Goal: Complete application form

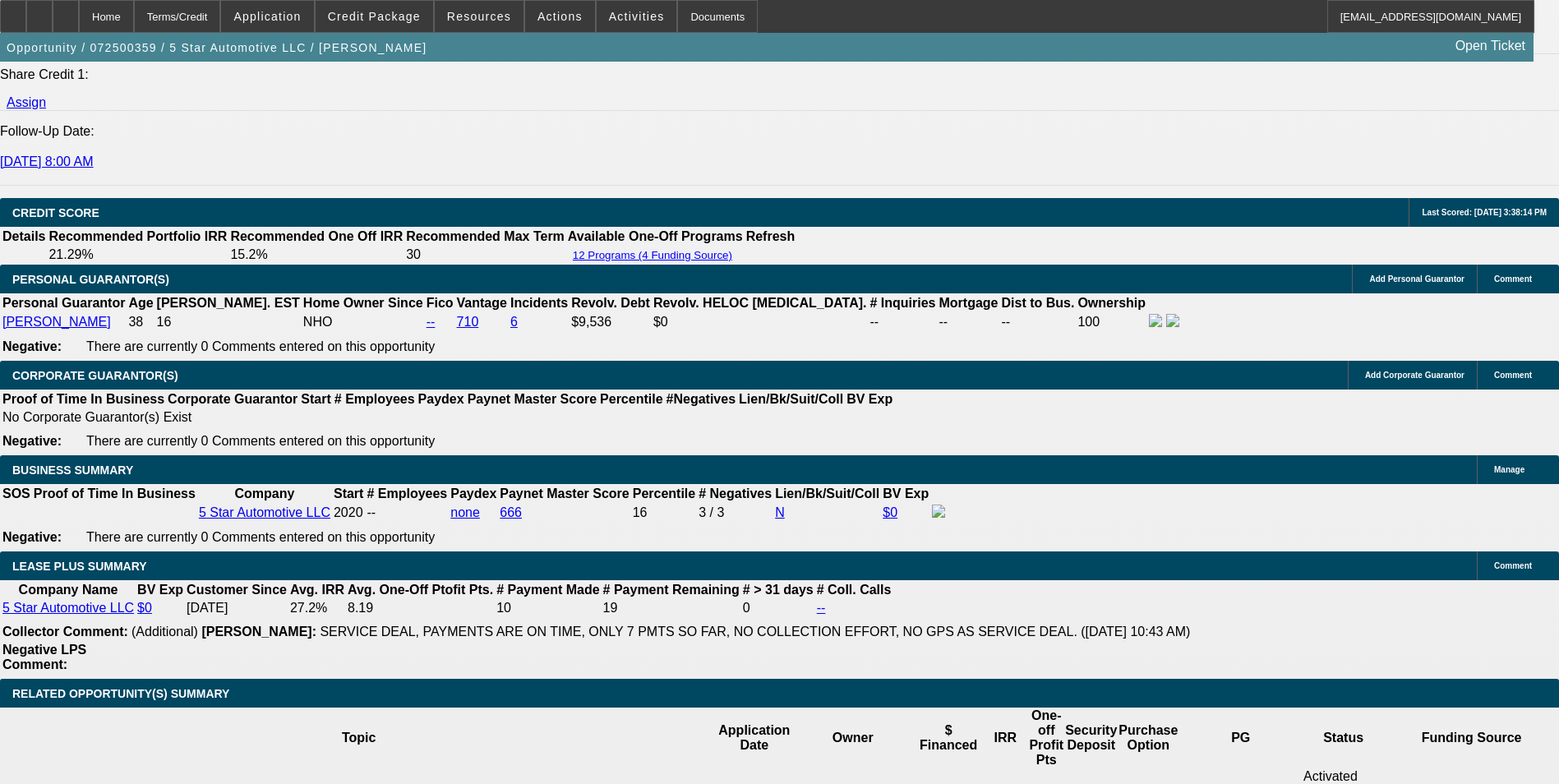
select select "0"
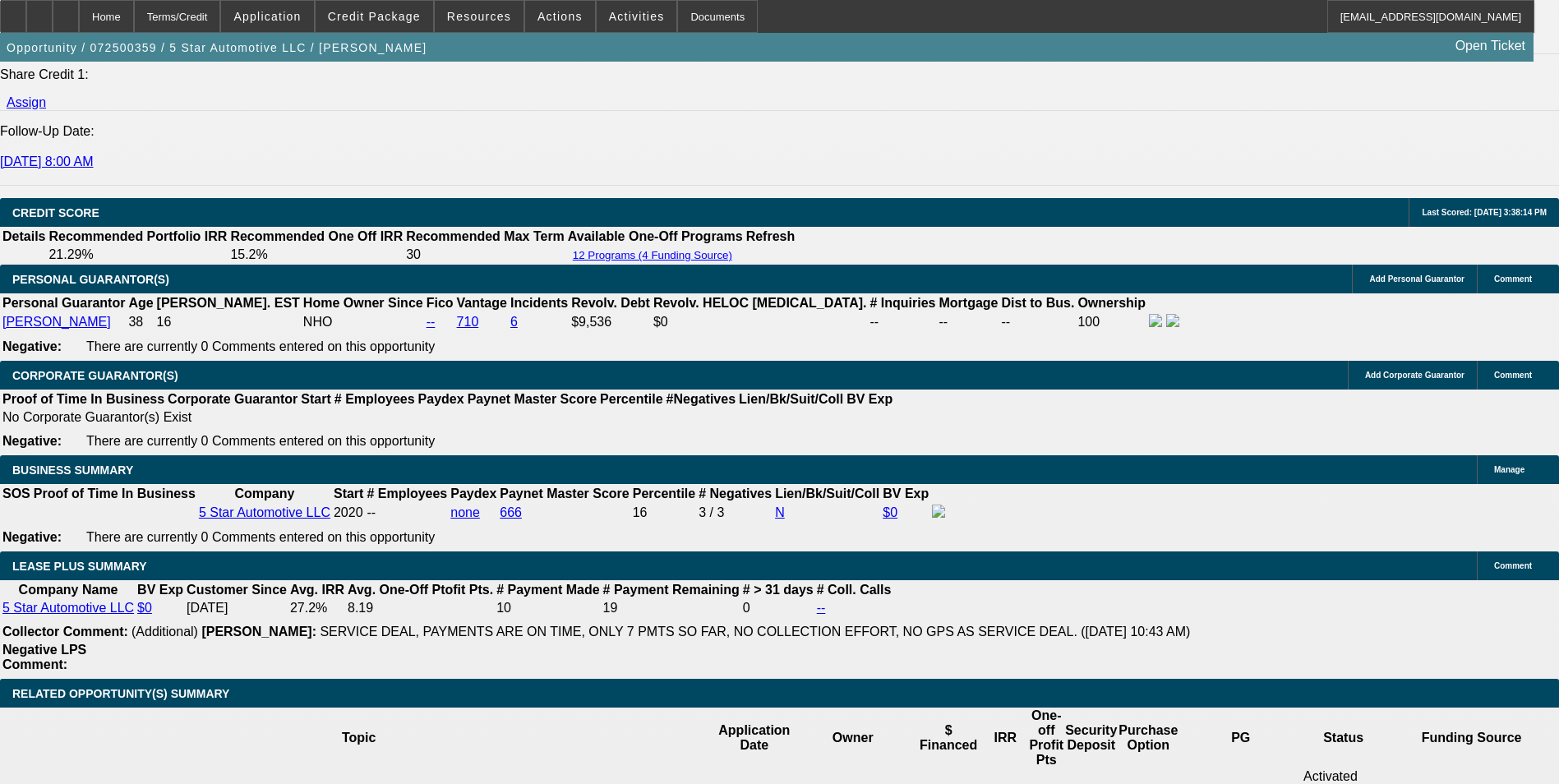
select select "0"
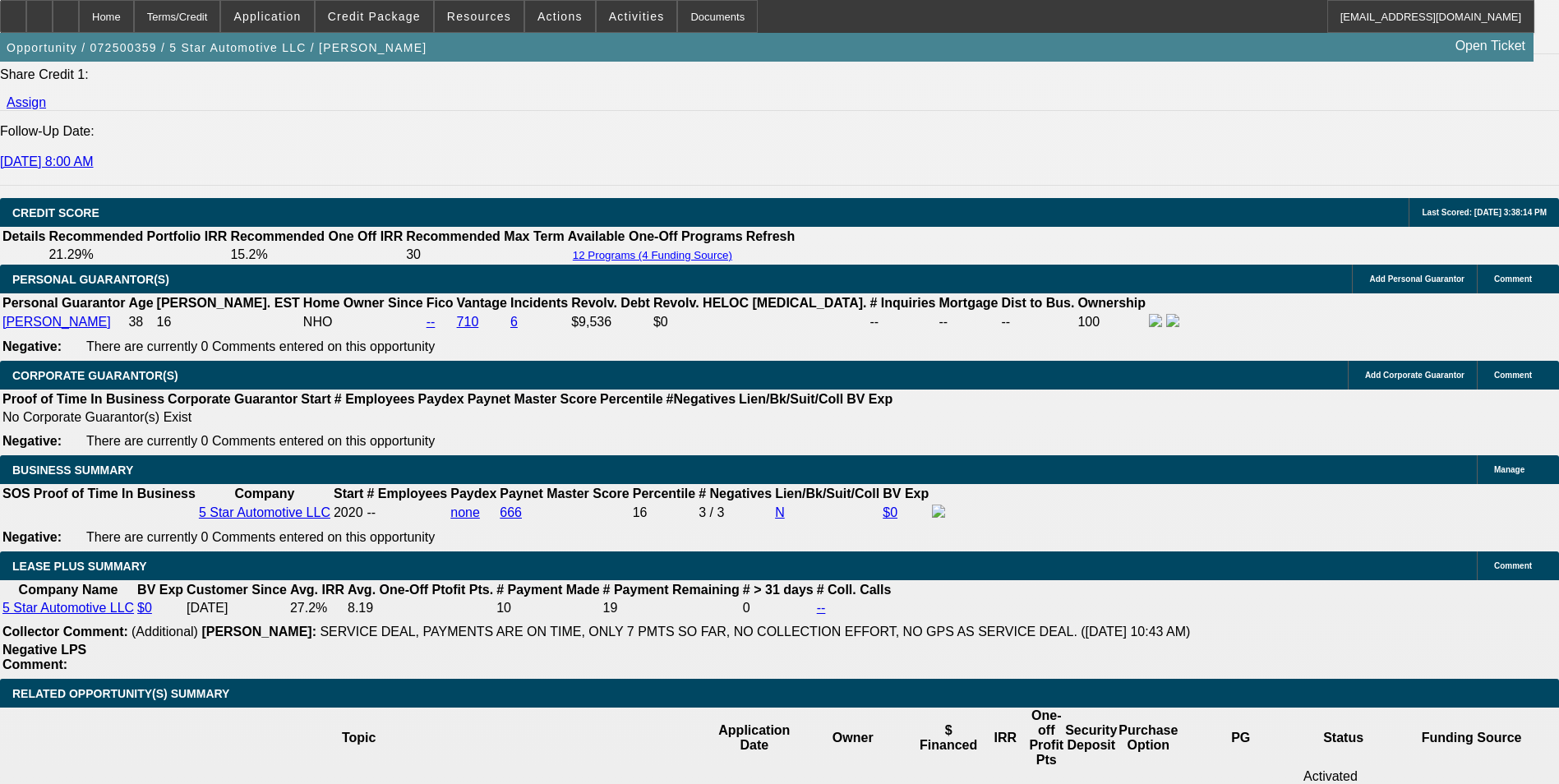
select select "0"
select select "1"
select select "6"
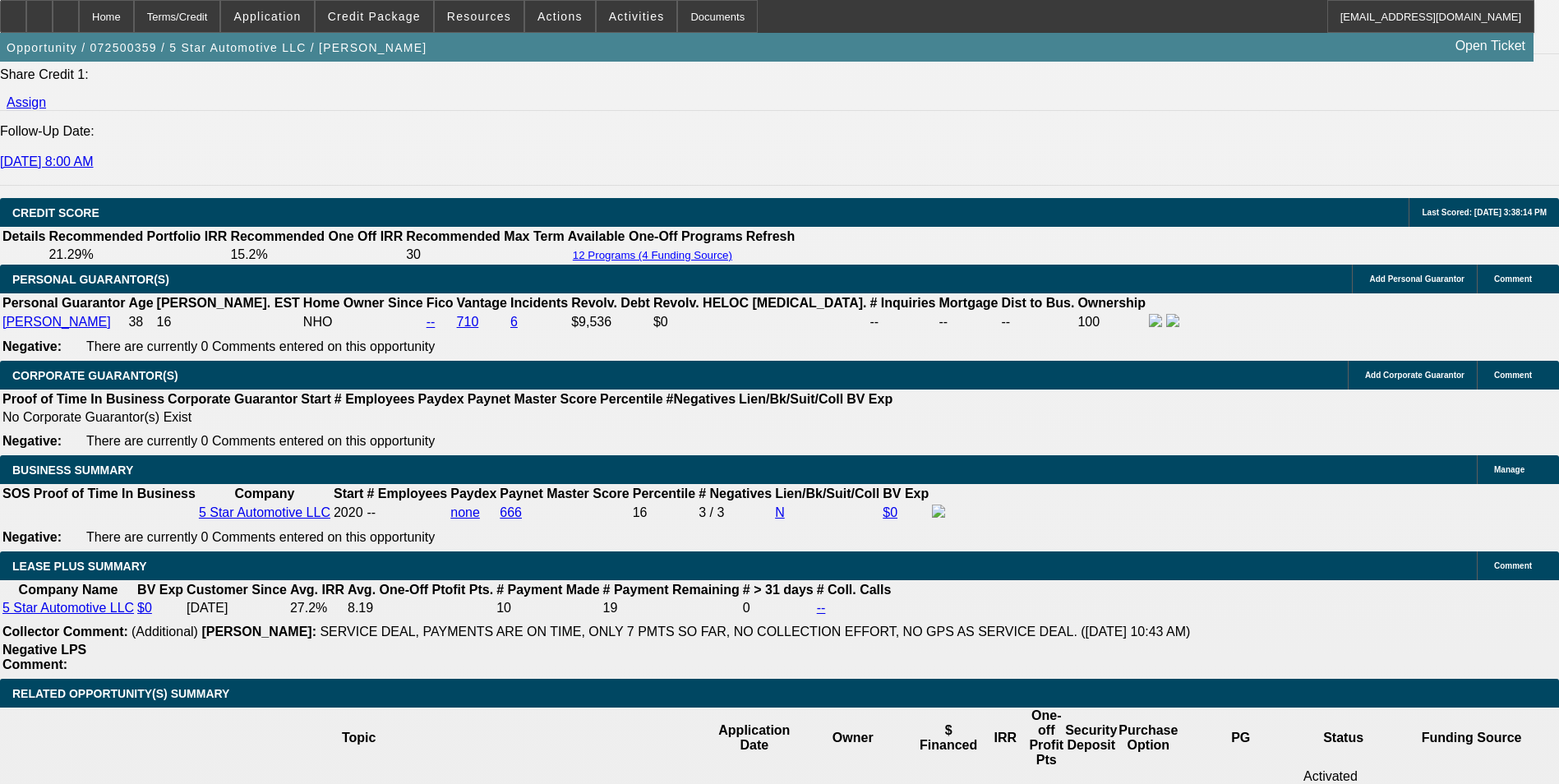
select select "1"
select select "6"
select select "1"
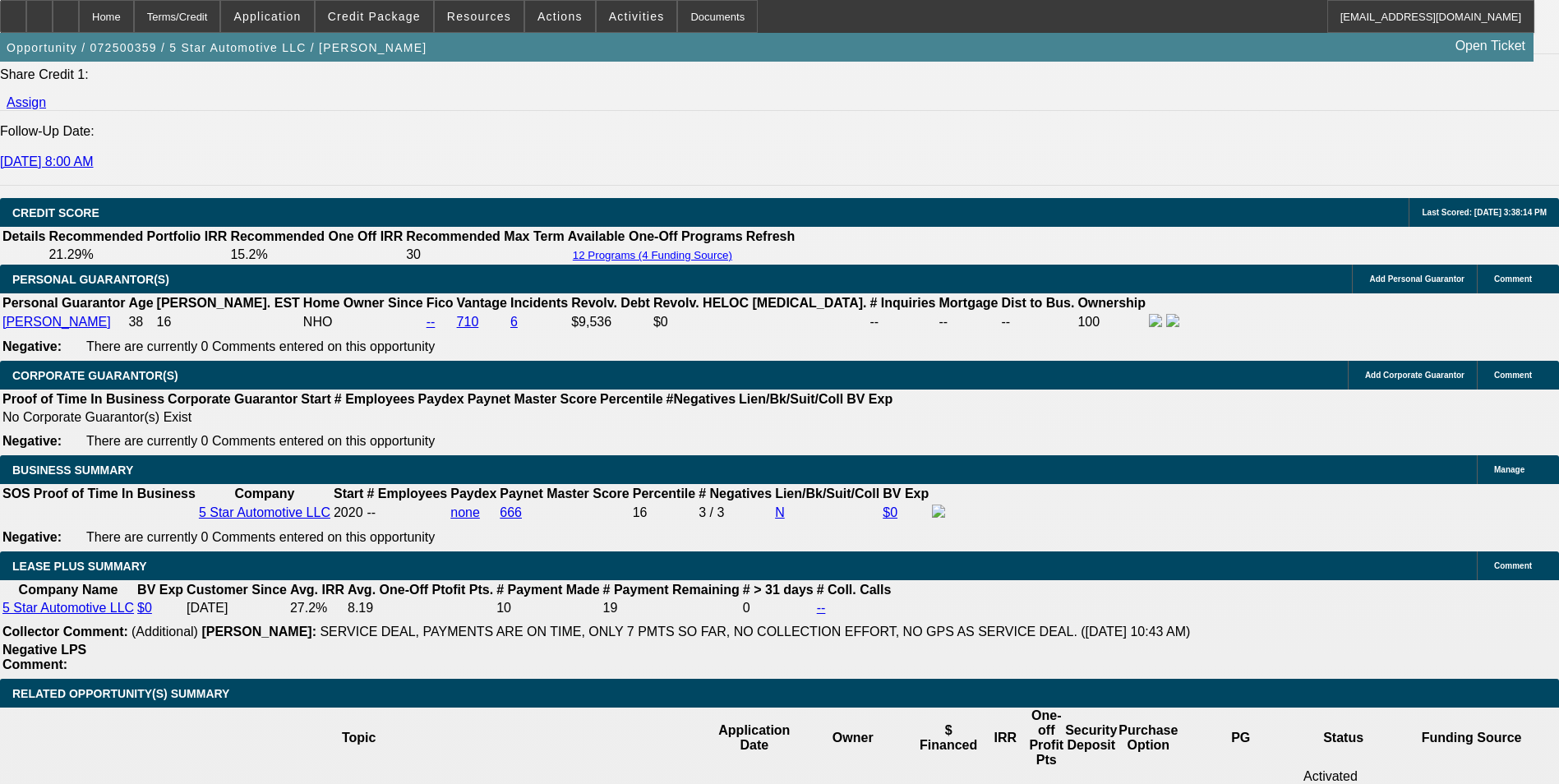
select select "6"
select select "1"
select select "6"
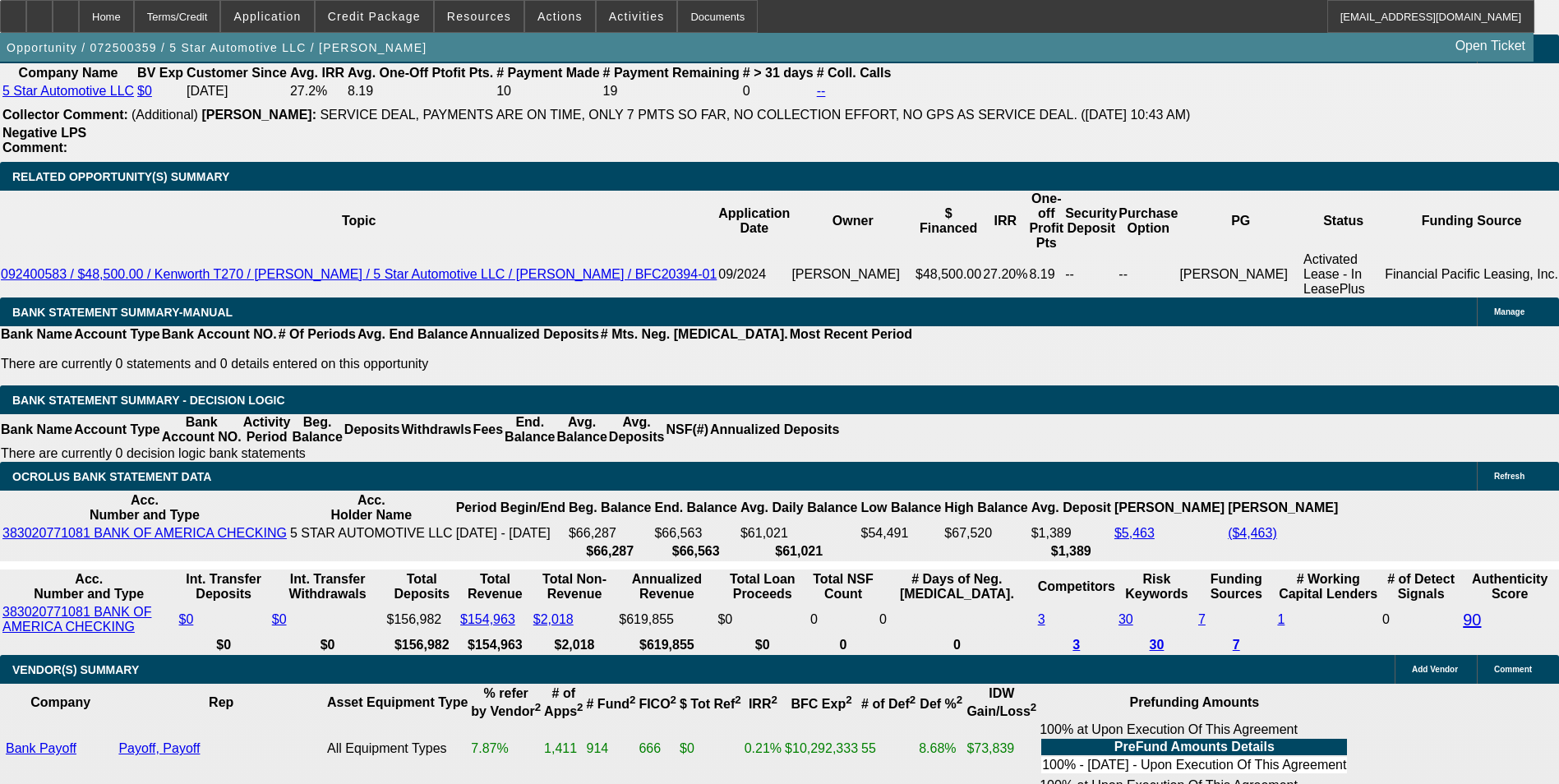
scroll to position [2599, 0]
